Goal: Task Accomplishment & Management: Use online tool/utility

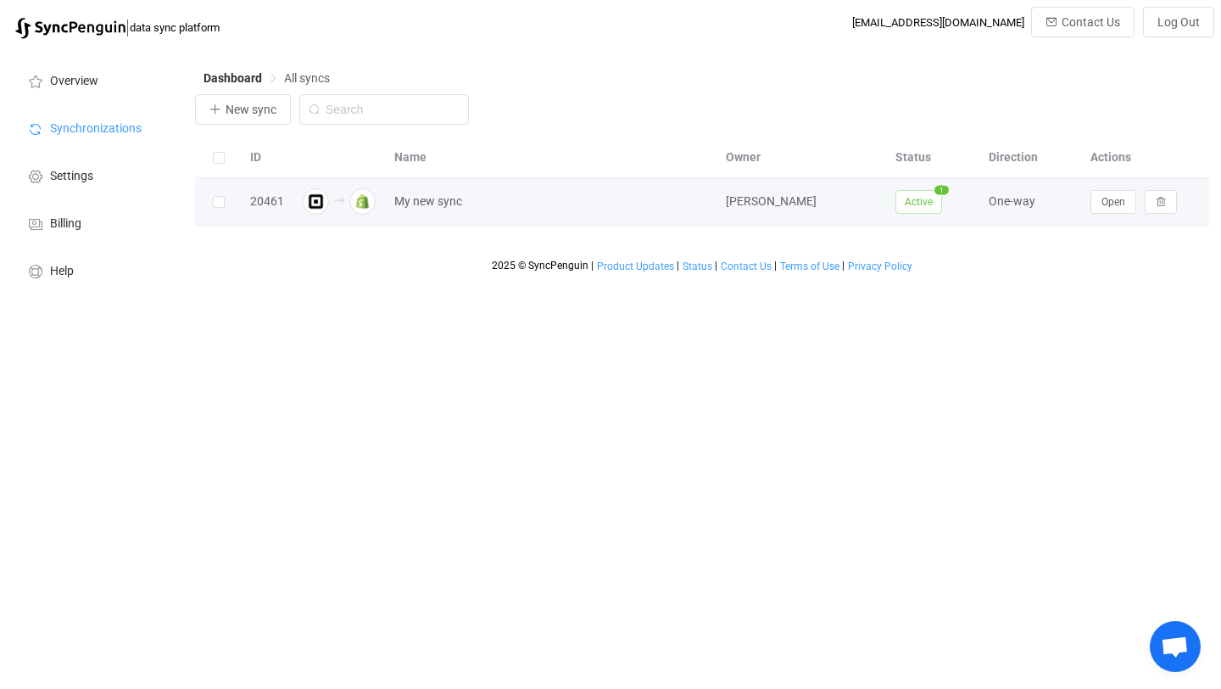
click at [1008, 200] on div "One-way" at bounding box center [1031, 202] width 102 height 20
click at [1002, 201] on div "One-way" at bounding box center [1031, 202] width 102 height 20
click at [1113, 208] on span "Open" at bounding box center [1114, 202] width 24 height 12
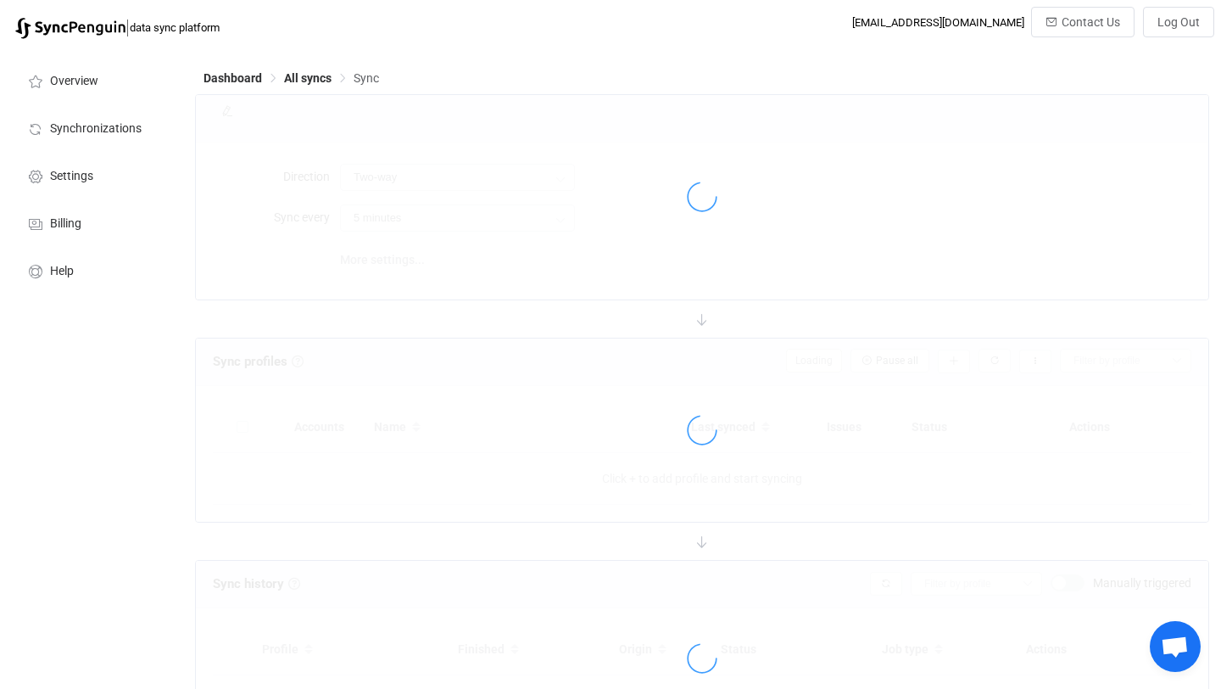
type input "Square → Shopify"
type input "4 hours"
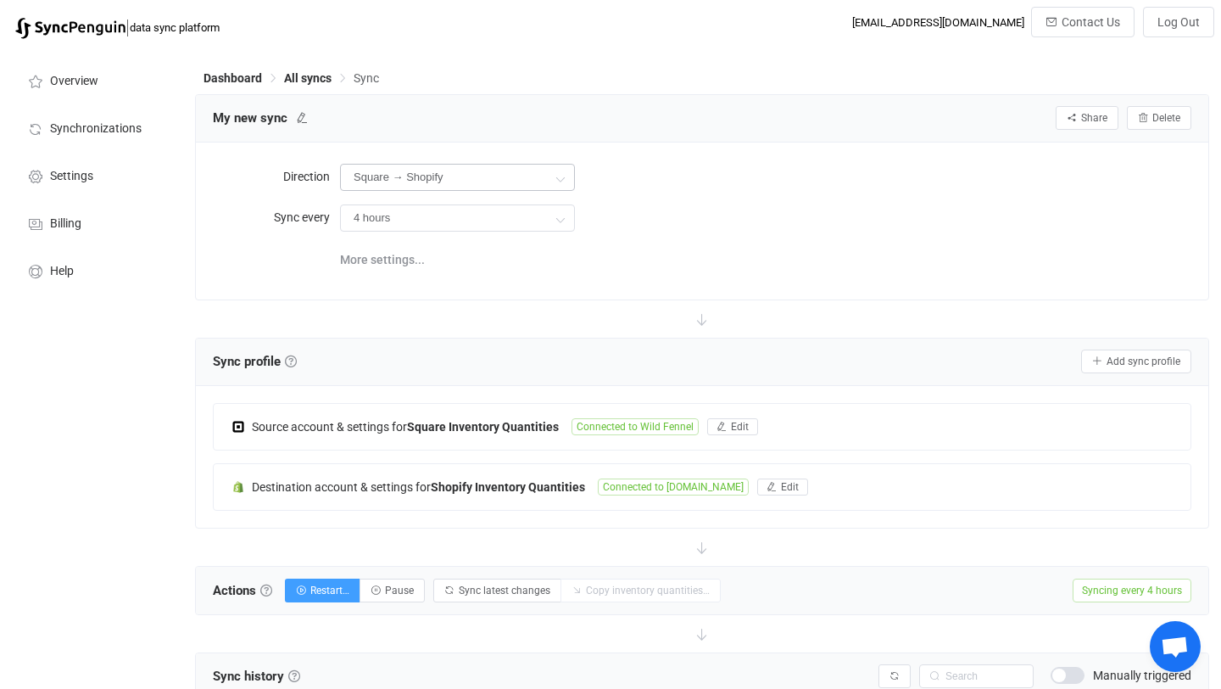
click at [559, 187] on icon at bounding box center [560, 178] width 21 height 34
click at [461, 220] on span "Two-way" at bounding box center [451, 225] width 48 height 14
type input "Two-way"
